Goal: Information Seeking & Learning: Learn about a topic

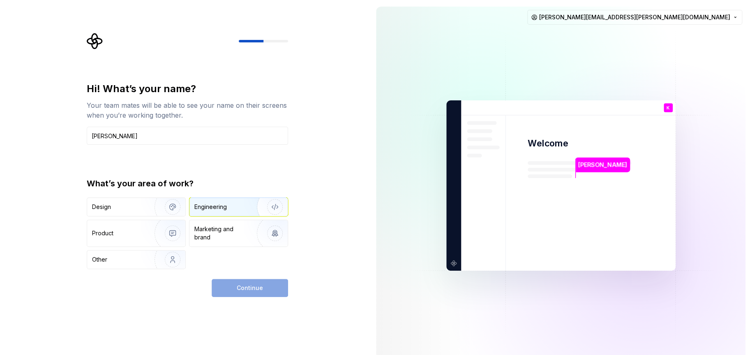
type input "[PERSON_NAME]"
click at [212, 214] on div "Engineering" at bounding box center [238, 207] width 98 height 18
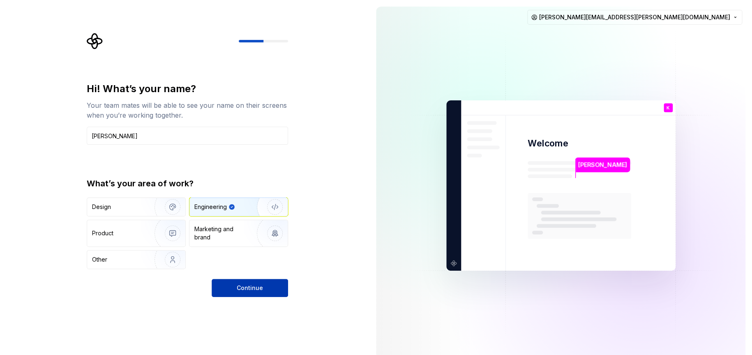
click at [244, 282] on button "Continue" at bounding box center [250, 288] width 76 height 18
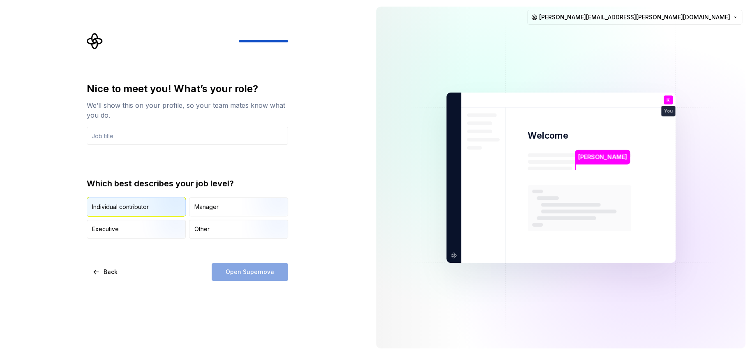
click at [154, 205] on img "button" at bounding box center [165, 216] width 53 height 55
click at [151, 136] on input "text" at bounding box center [187, 136] width 201 height 18
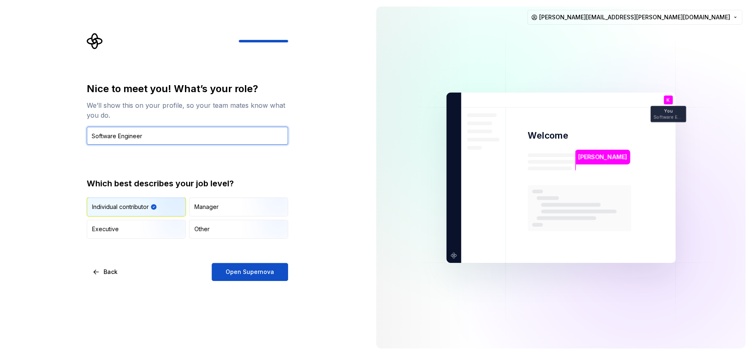
type input "Software Engineer"
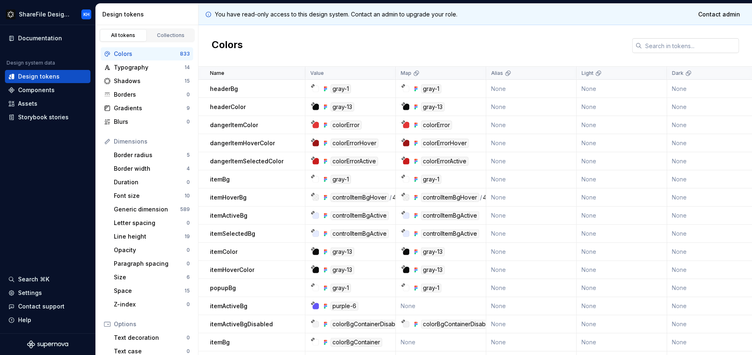
click at [709, 39] on input "text" at bounding box center [690, 45] width 97 height 15
click at [49, 102] on div "Assets" at bounding box center [47, 103] width 79 height 8
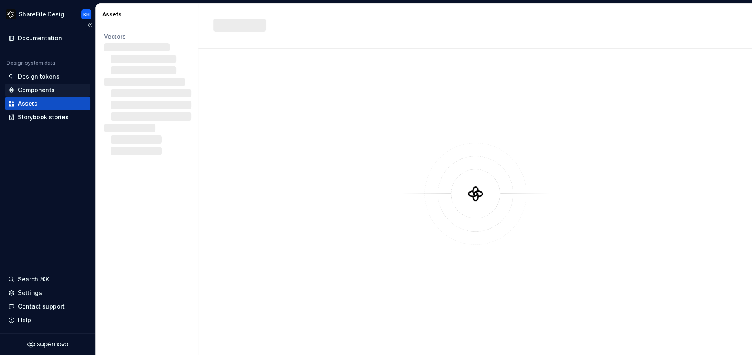
click at [49, 94] on div "Components" at bounding box center [36, 90] width 37 height 8
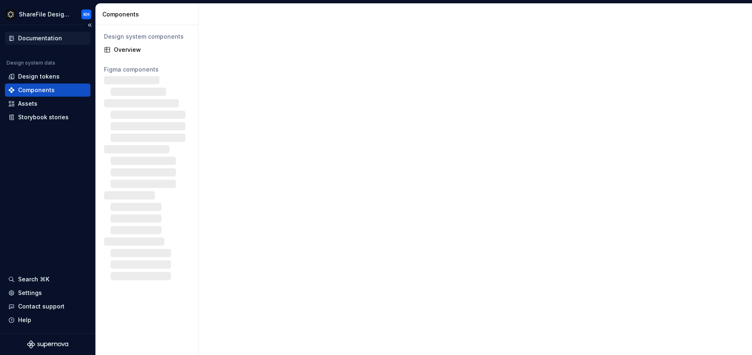
click at [54, 39] on div "Documentation" at bounding box center [40, 38] width 44 height 8
